Goal: Obtain resource: Download file/media

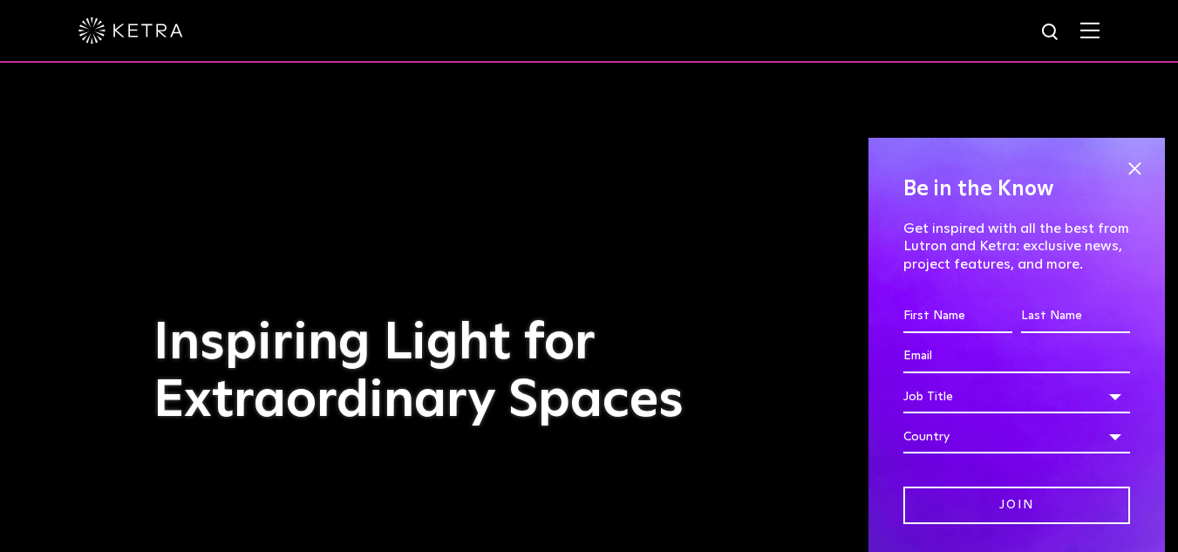
click at [1099, 30] on img at bounding box center [1089, 30] width 19 height 17
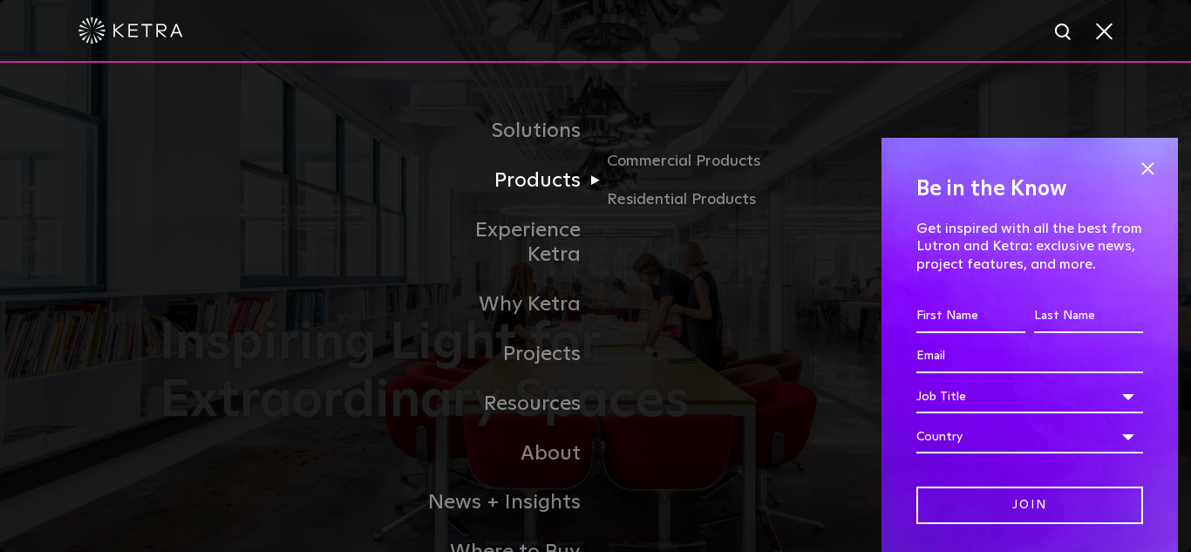
click at [575, 190] on link "Products" at bounding box center [506, 181] width 179 height 50
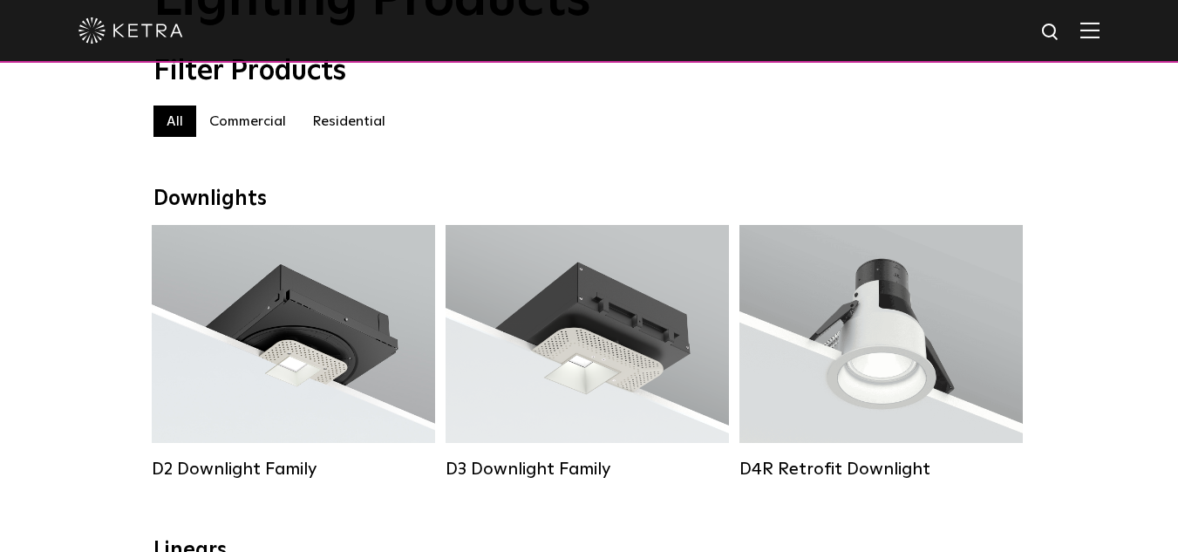
scroll to position [87, 0]
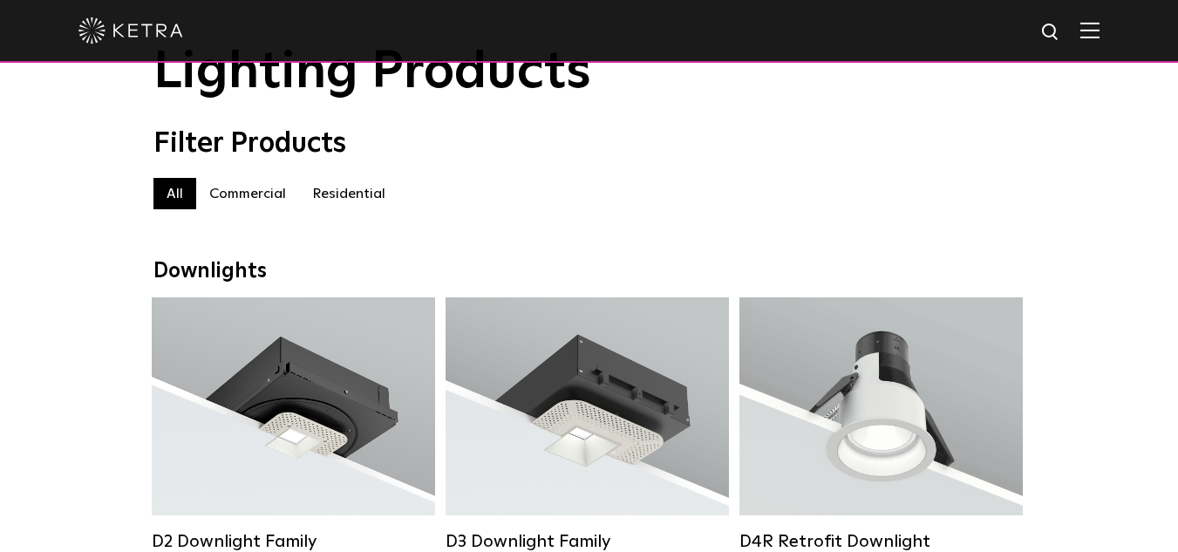
click at [349, 194] on label "Residential" at bounding box center [348, 193] width 99 height 31
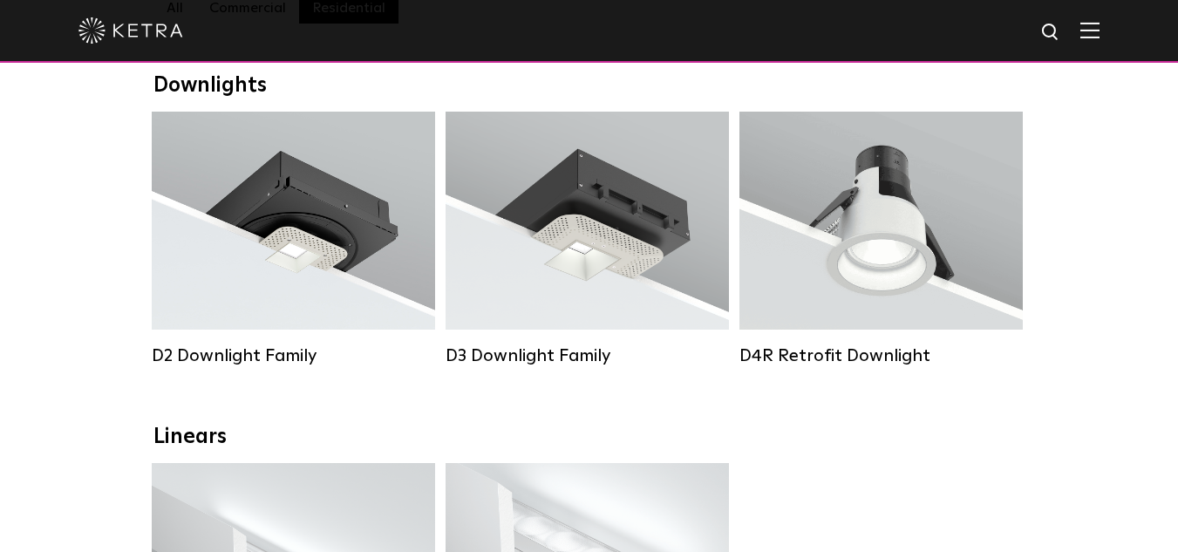
scroll to position [174, 0]
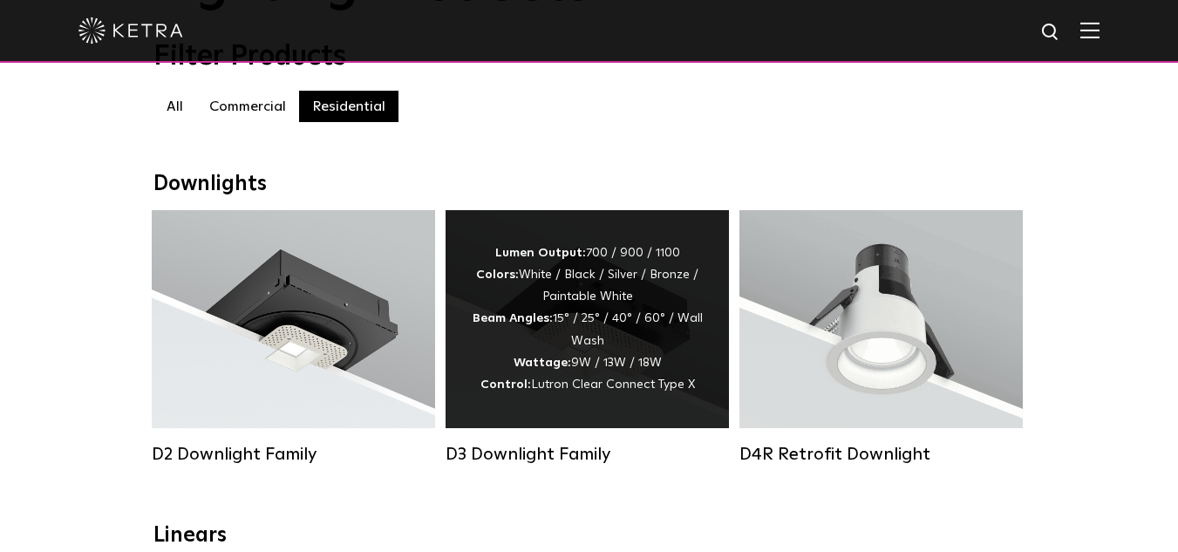
click at [659, 303] on div "Lumen Output: 700 / 900 / 1100 Colors: White / Black / Silver / Bronze / Painta…" at bounding box center [587, 318] width 231 height 153
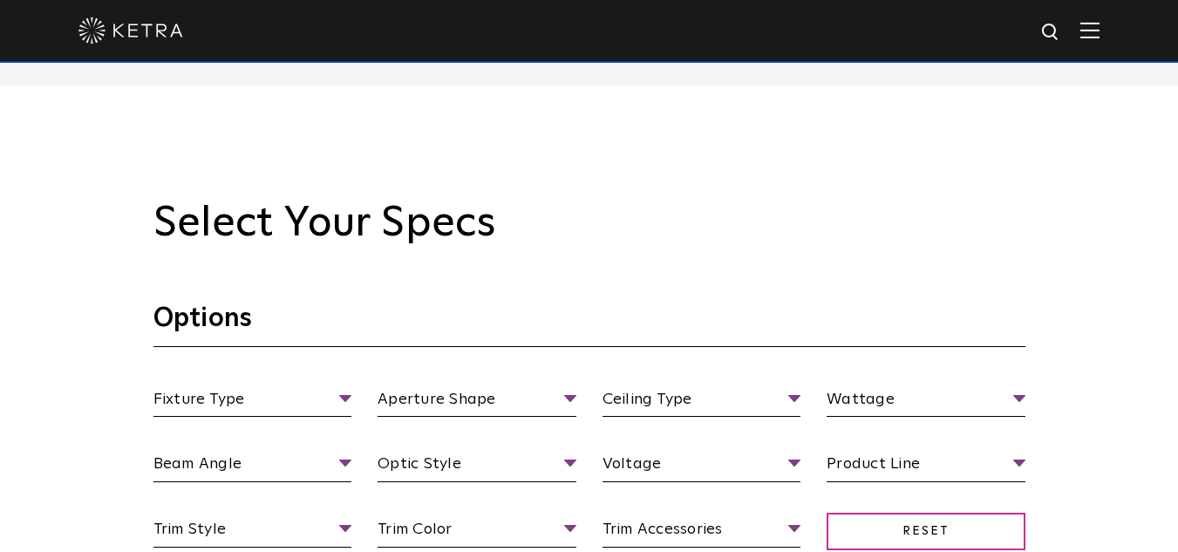
scroll to position [1482, 0]
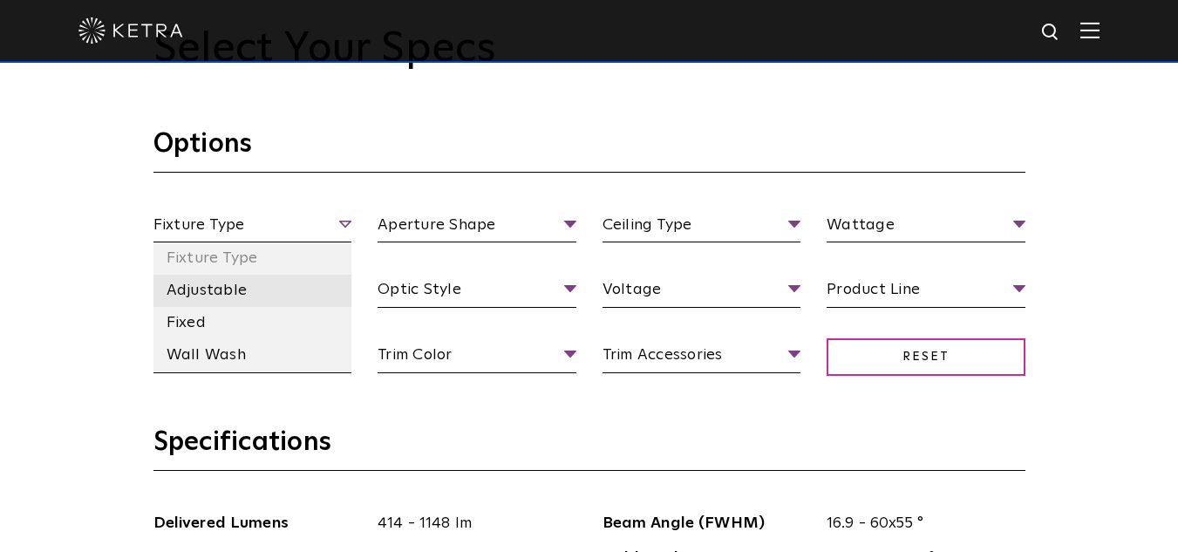
click at [222, 292] on li "Adjustable" at bounding box center [252, 291] width 199 height 32
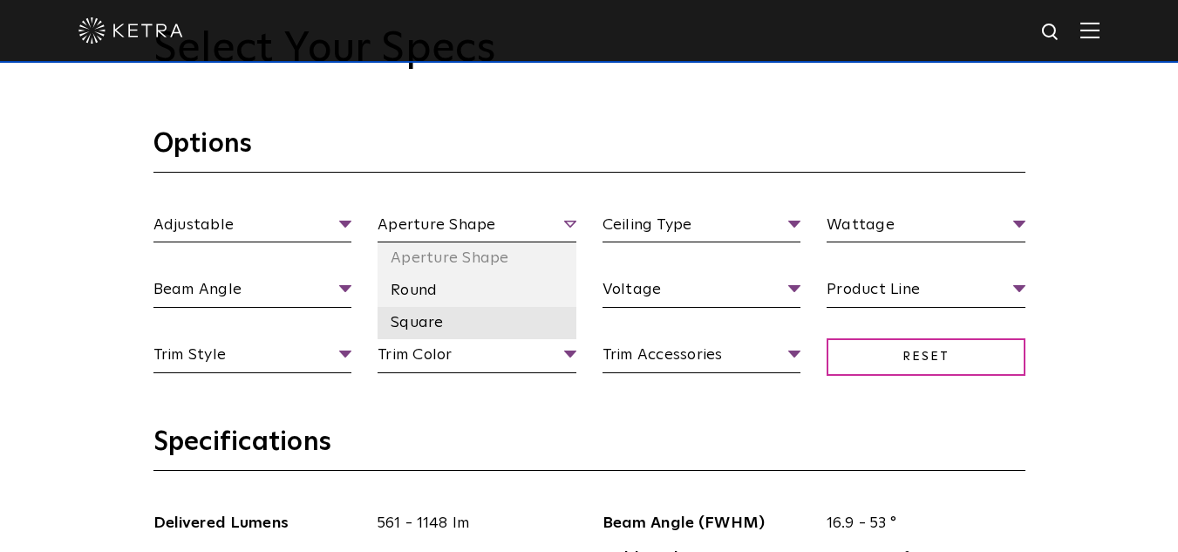
click at [419, 327] on li "Square" at bounding box center [476, 323] width 199 height 32
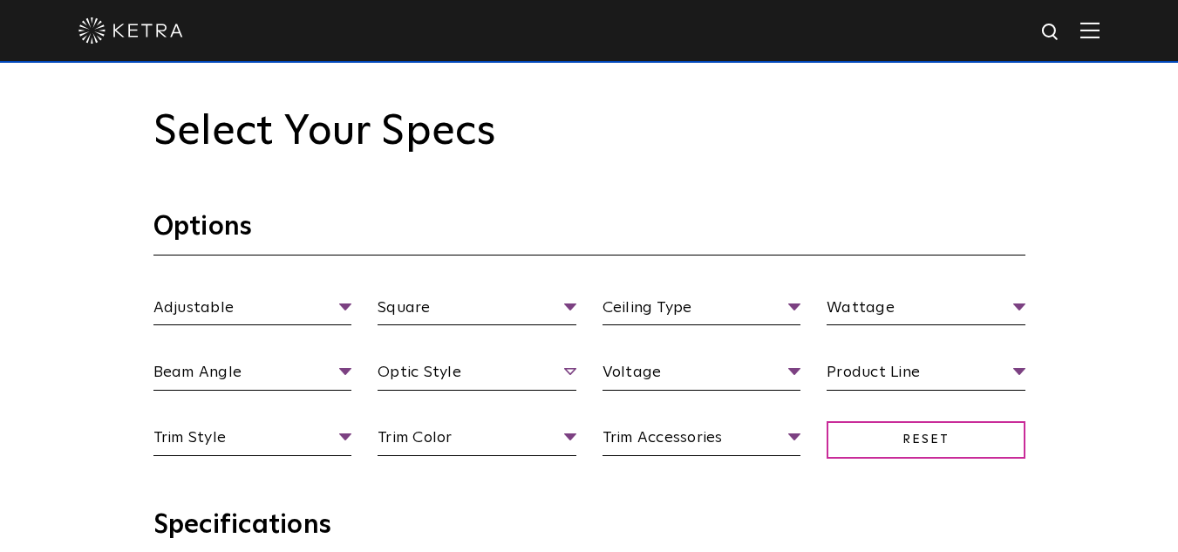
scroll to position [1395, 0]
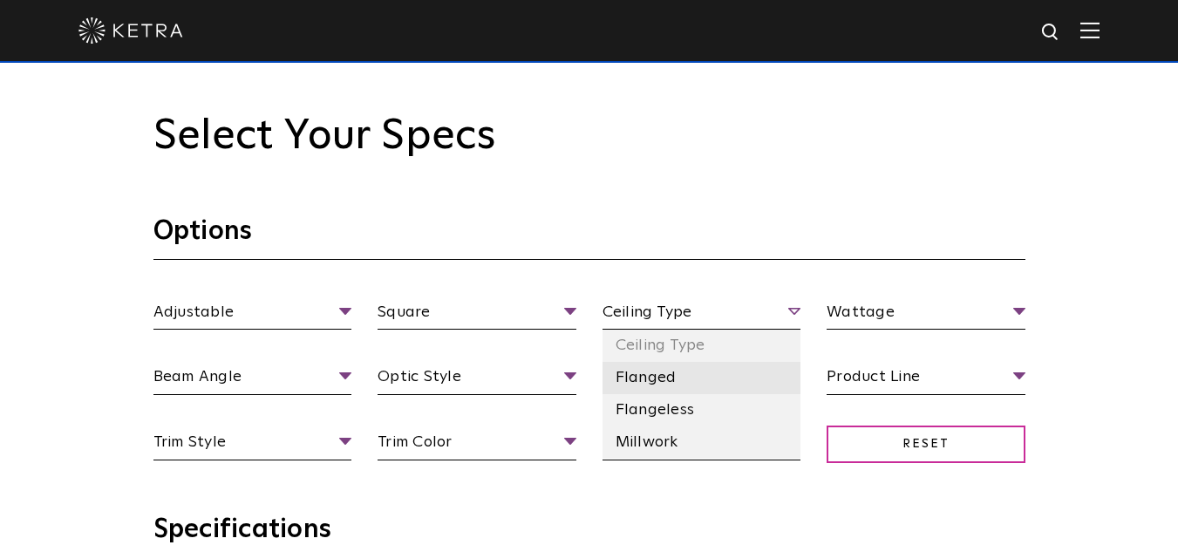
click at [656, 377] on li "Flanged" at bounding box center [701, 378] width 199 height 32
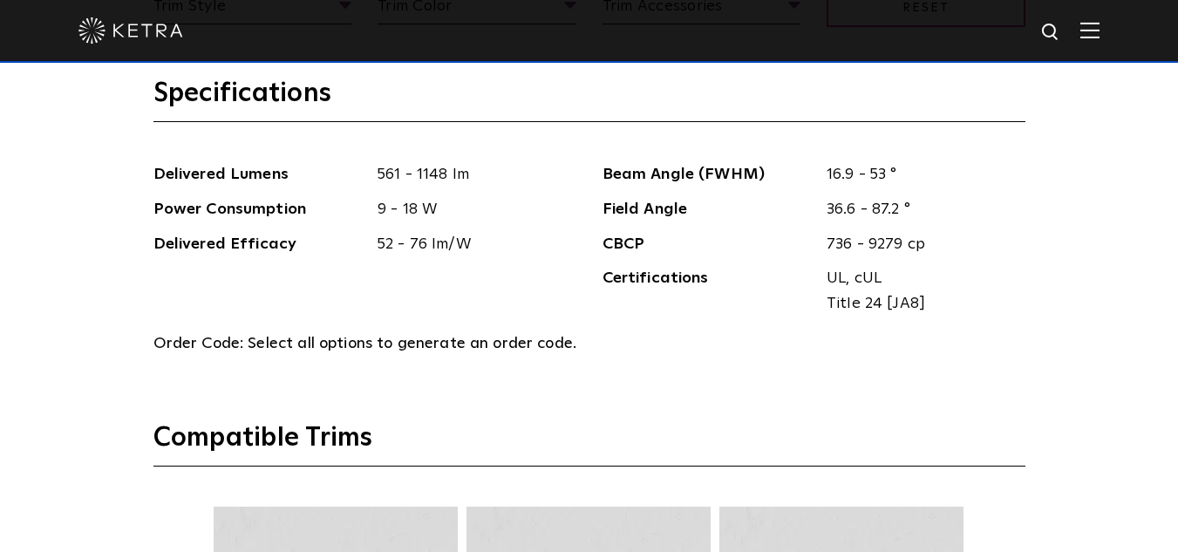
scroll to position [1569, 0]
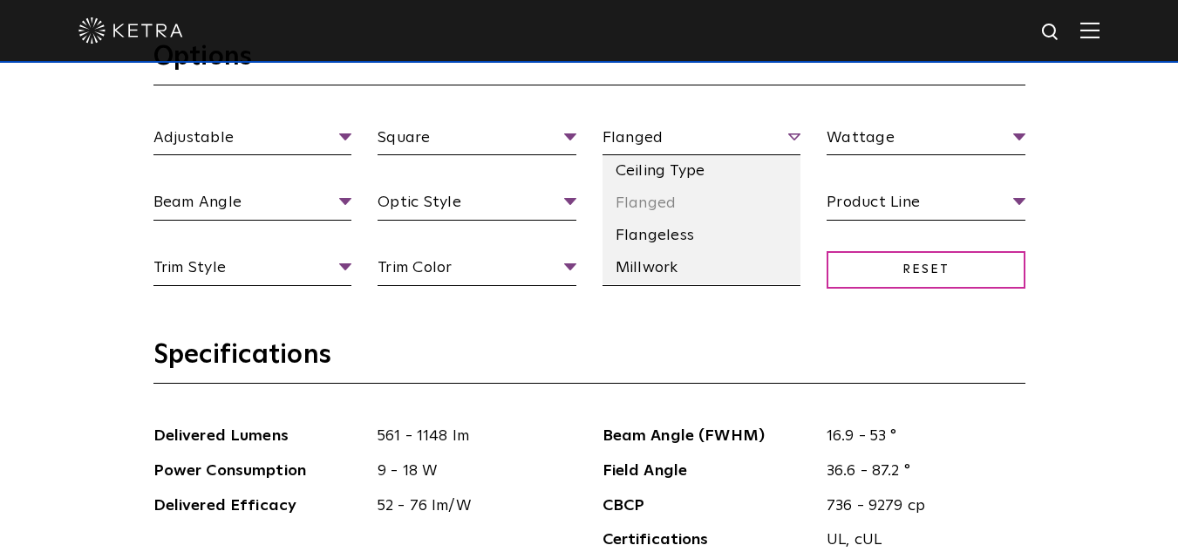
click at [780, 133] on span "Flanged" at bounding box center [701, 141] width 199 height 31
click at [651, 172] on li "Ceiling Type" at bounding box center [701, 171] width 199 height 32
click at [663, 139] on span "Ceiling Type" at bounding box center [701, 141] width 199 height 31
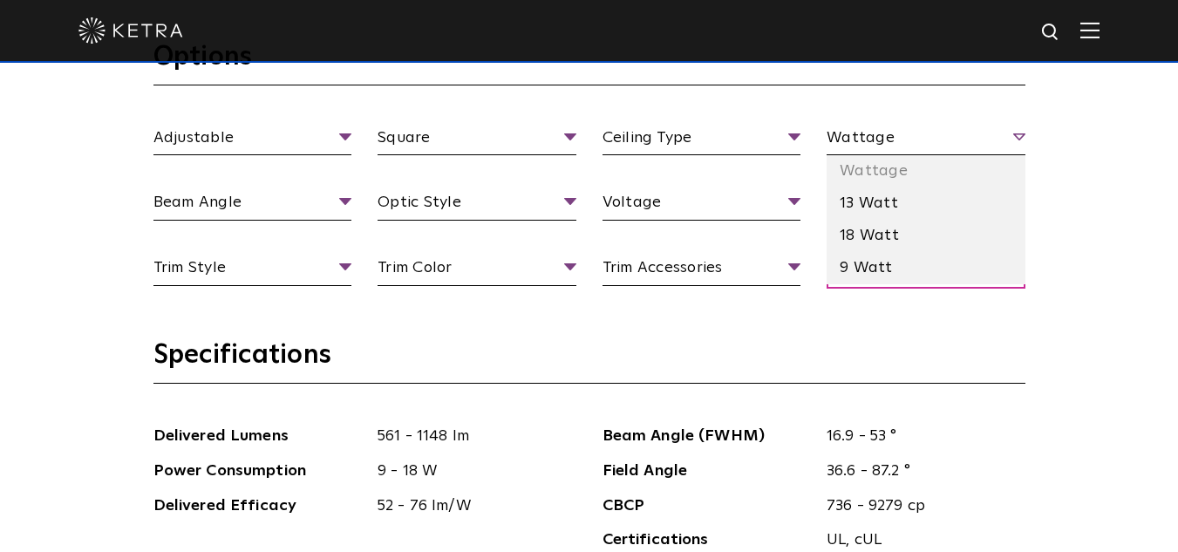
click at [959, 137] on span "Wattage" at bounding box center [925, 141] width 199 height 31
click at [889, 263] on li "9 Watt" at bounding box center [925, 268] width 199 height 32
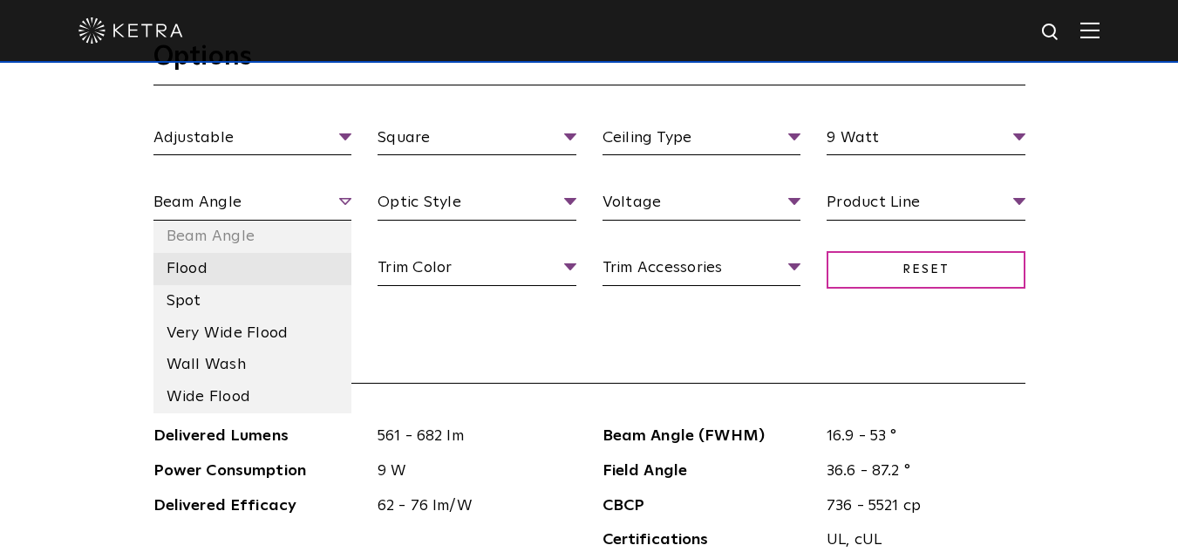
click at [220, 276] on li "Flood" at bounding box center [252, 269] width 199 height 32
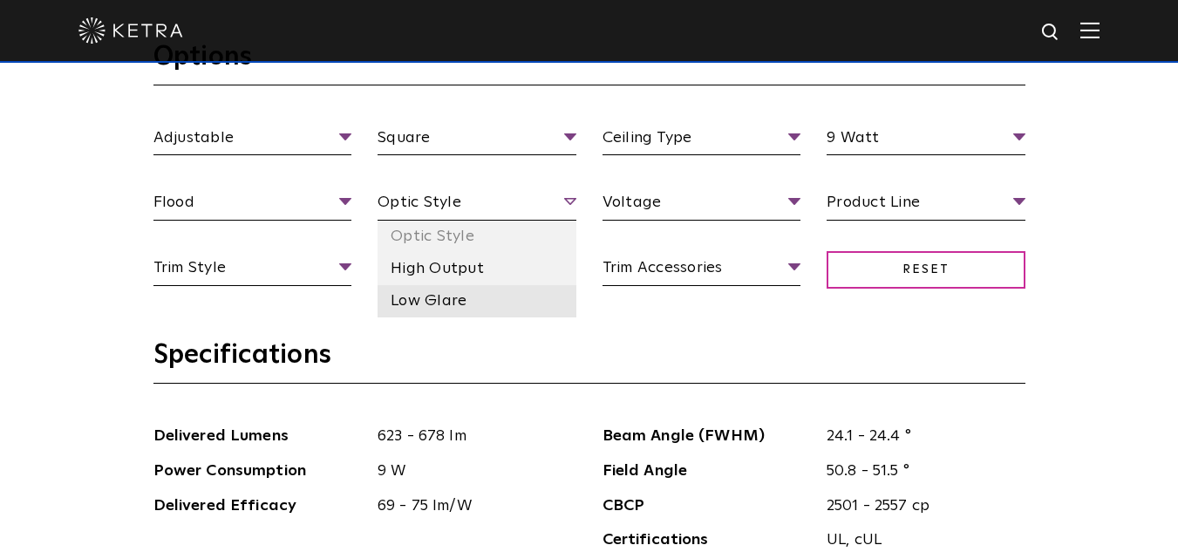
click at [461, 301] on li "Low Glare" at bounding box center [476, 301] width 199 height 32
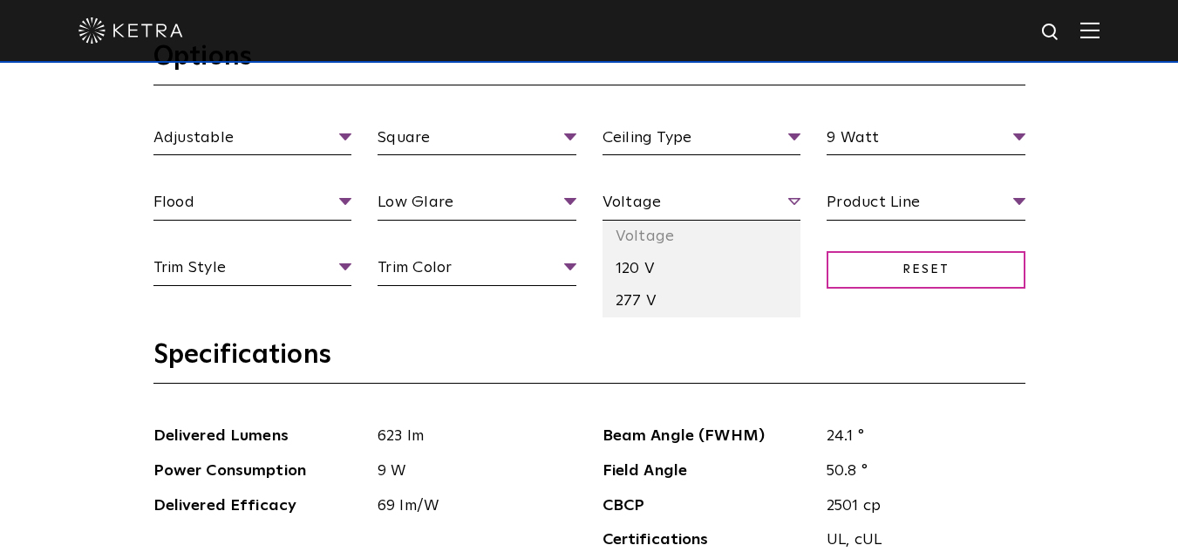
click at [722, 208] on span "Voltage" at bounding box center [701, 205] width 199 height 31
click at [669, 274] on li "120 V" at bounding box center [701, 269] width 199 height 32
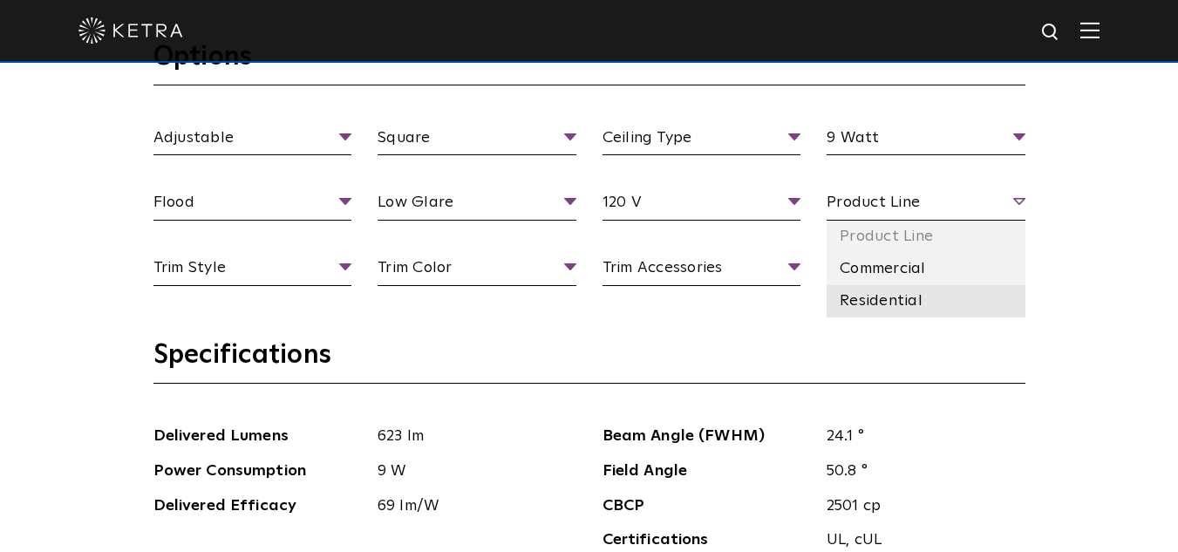
click at [914, 300] on li "Residential" at bounding box center [925, 301] width 199 height 32
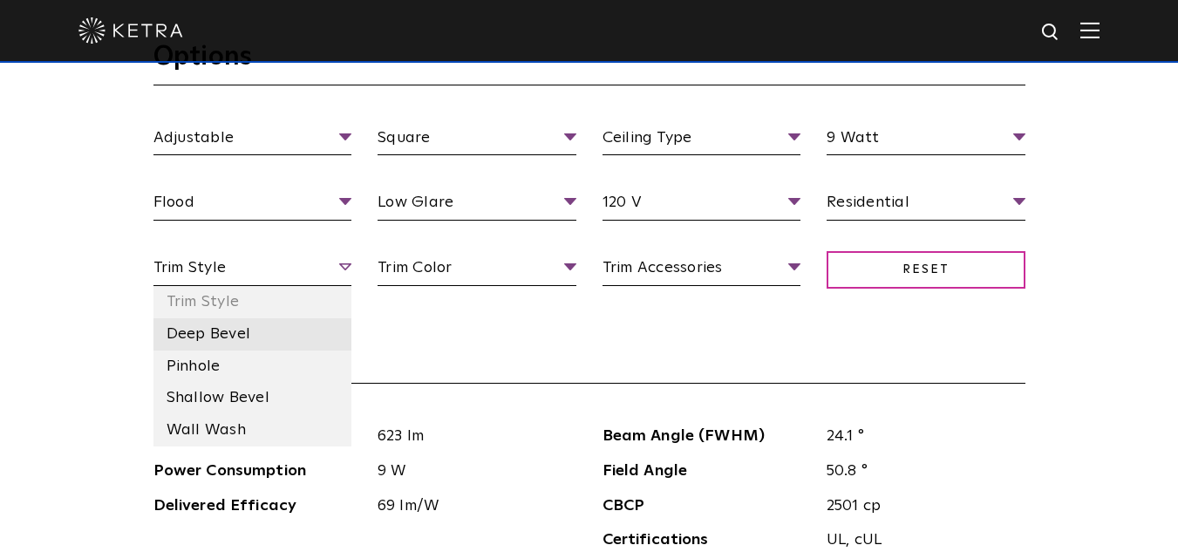
click at [271, 333] on li "Deep Bevel" at bounding box center [252, 334] width 199 height 32
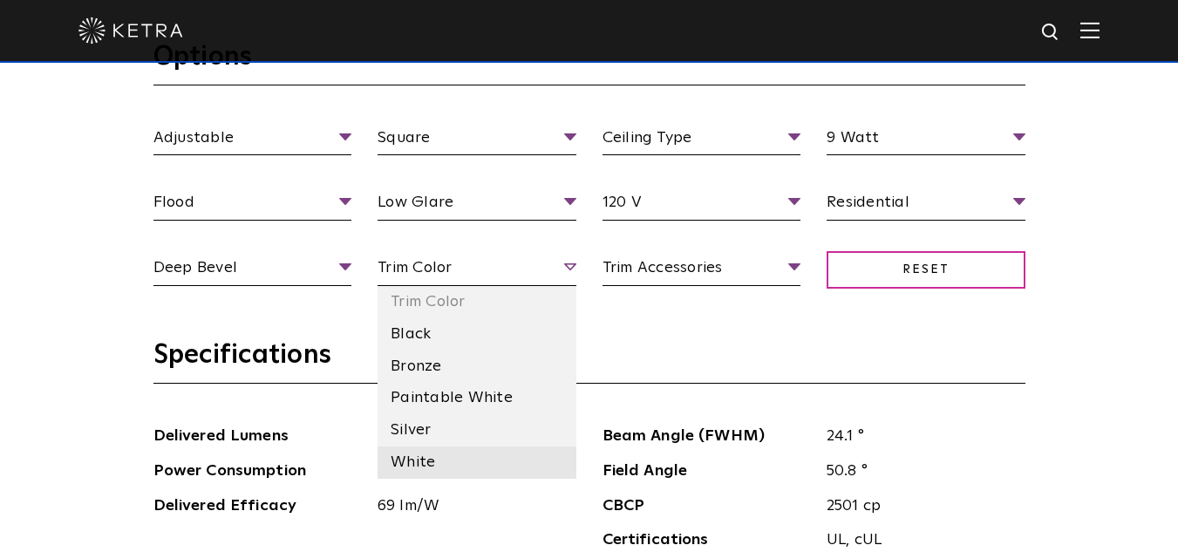
click at [458, 453] on li "White" at bounding box center [476, 462] width 199 height 32
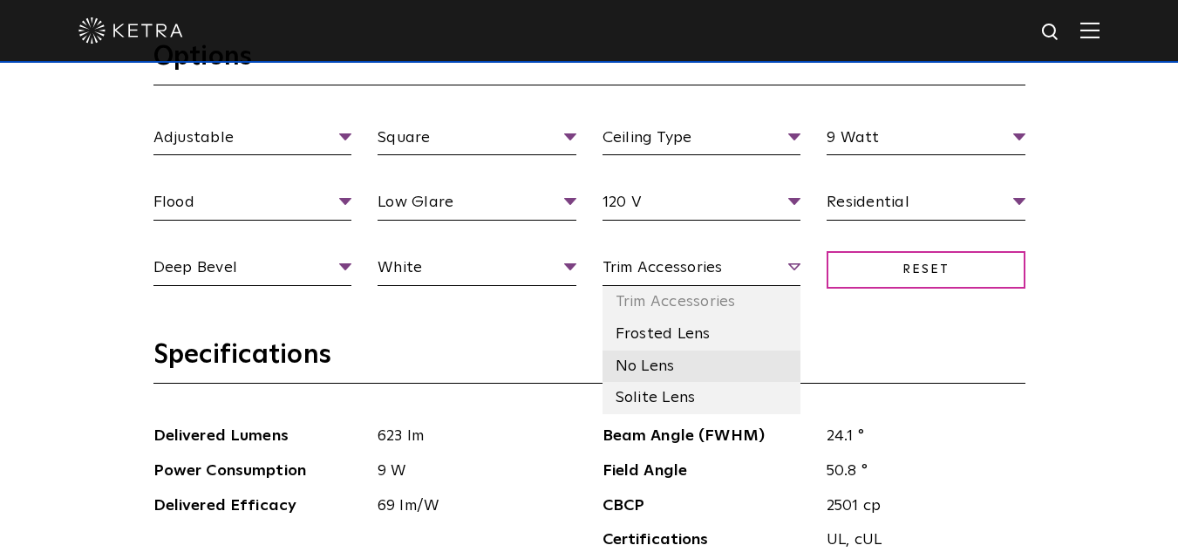
click at [677, 364] on li "No Lens" at bounding box center [701, 366] width 199 height 32
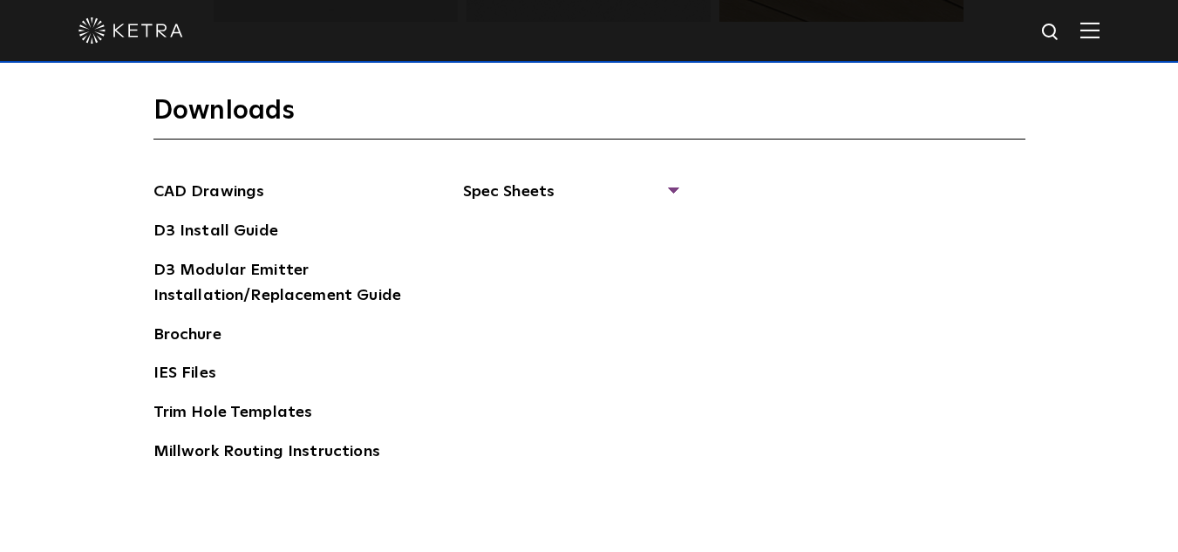
scroll to position [2615, 0]
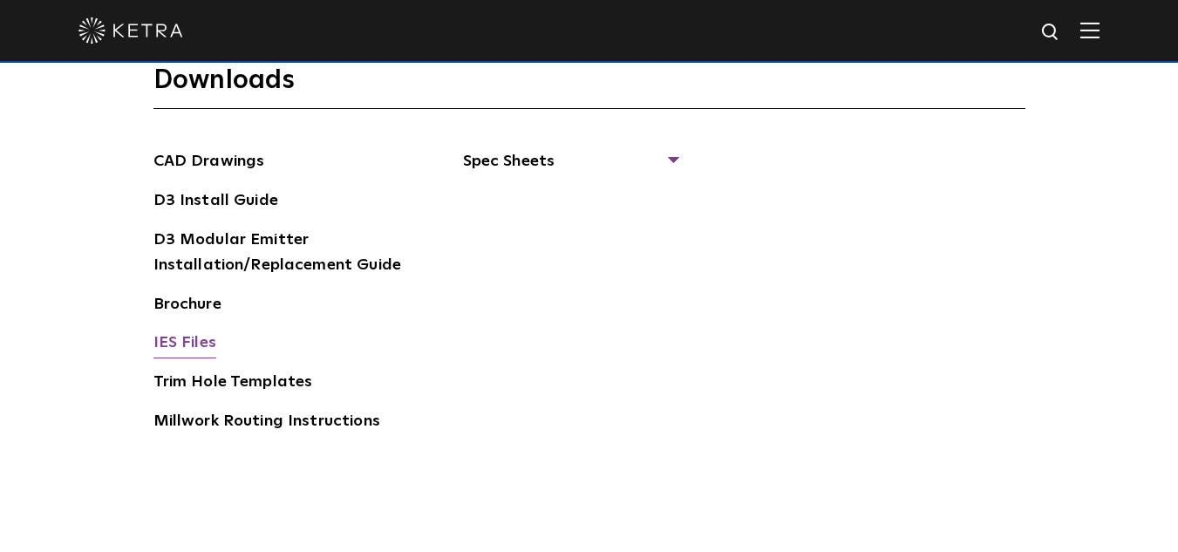
click at [194, 348] on link "IES Files" at bounding box center [184, 344] width 63 height 28
click at [248, 201] on link "D3 Install Guide" at bounding box center [215, 202] width 125 height 28
